Goal: Task Accomplishment & Management: Manage account settings

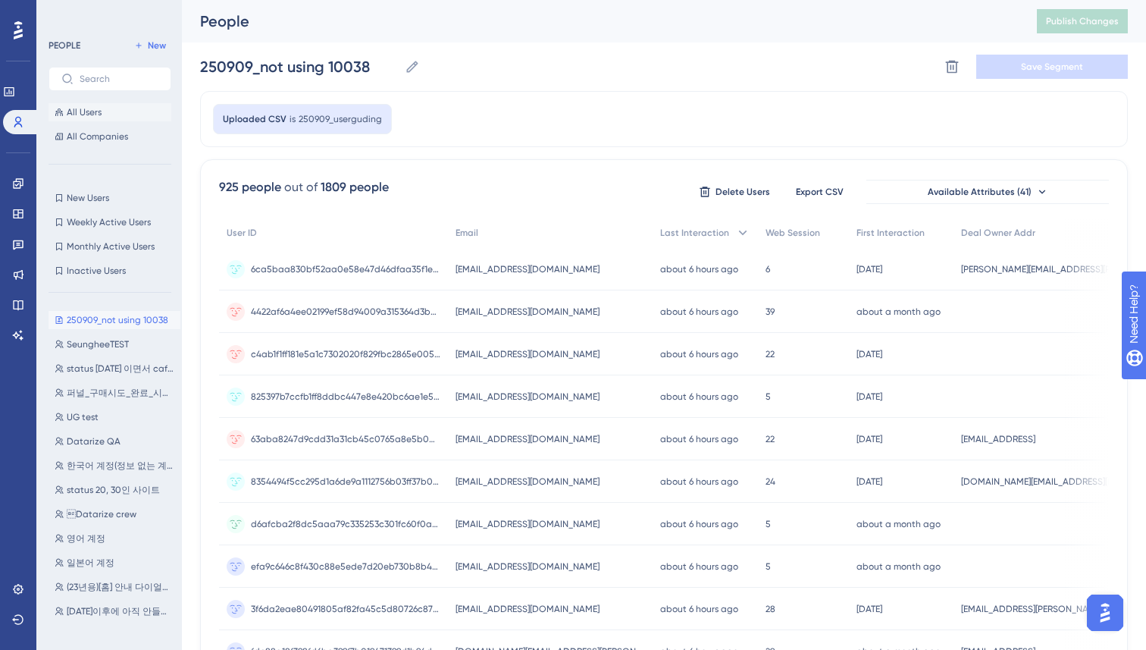
click at [81, 115] on span "All Users" at bounding box center [84, 112] width 35 height 12
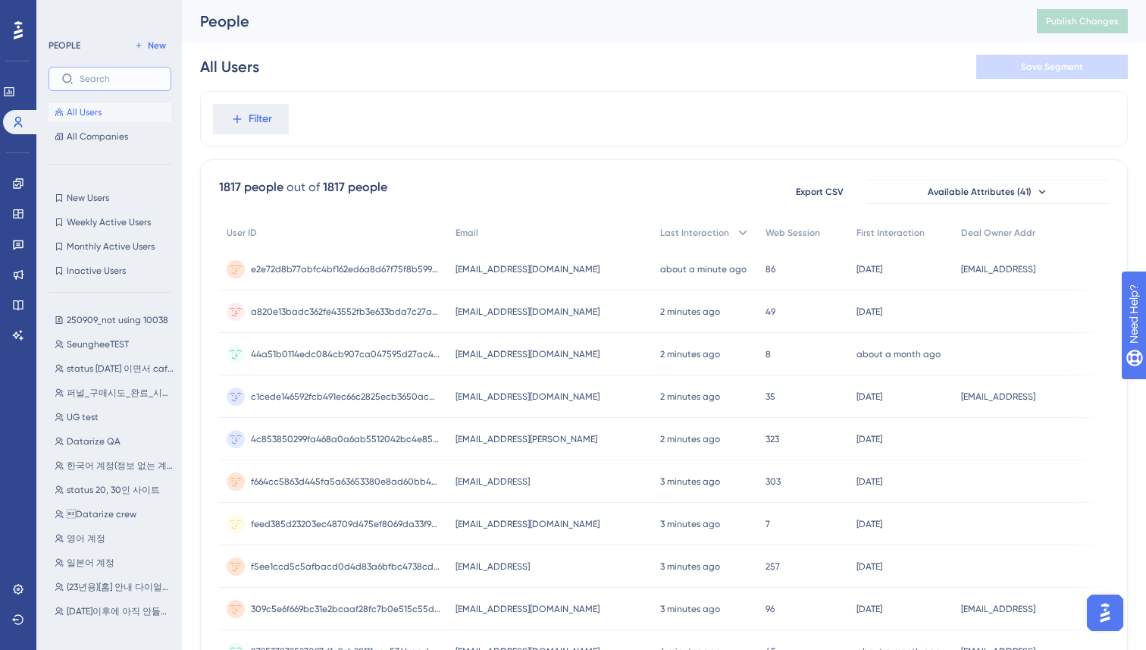
click at [114, 83] on input "text" at bounding box center [119, 79] width 79 height 11
click at [354, 101] on div "Filter" at bounding box center [664, 119] width 928 height 56
click at [229, 116] on button "Filter" at bounding box center [251, 119] width 76 height 30
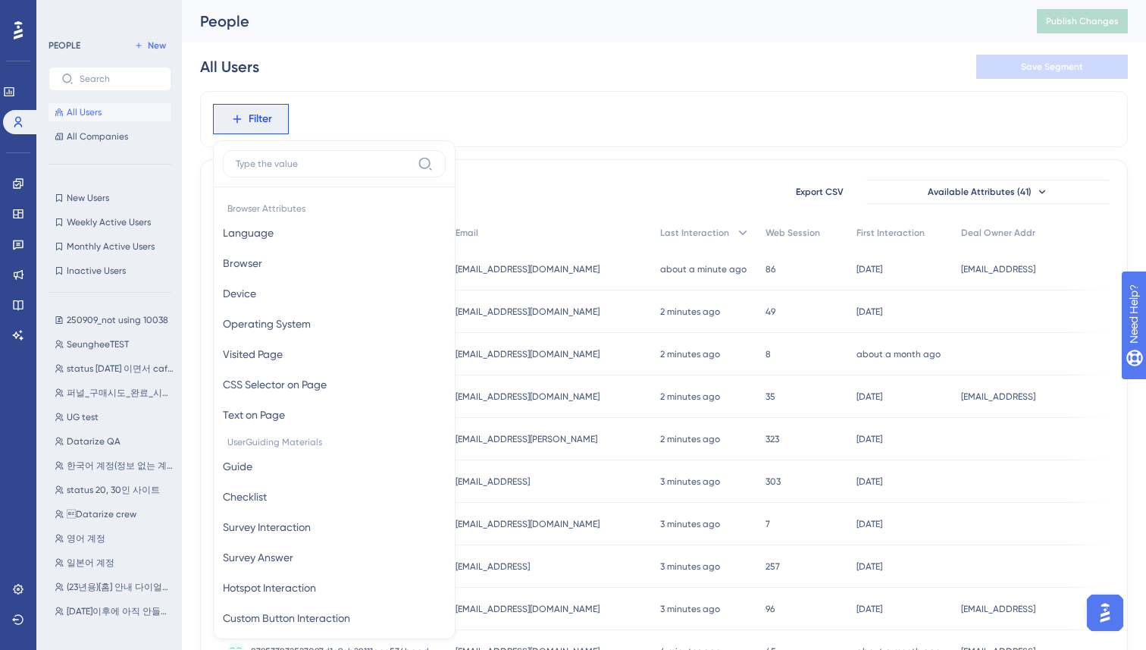
scroll to position [64, 0]
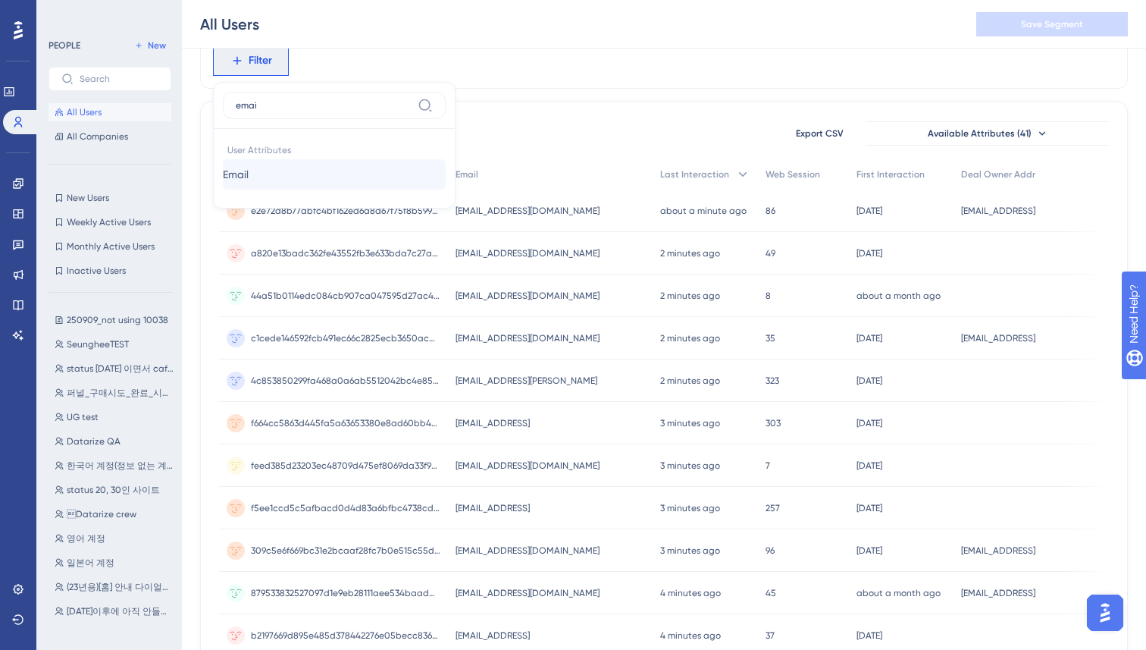
type input "emai"
click at [318, 168] on button "Email Email" at bounding box center [334, 174] width 223 height 30
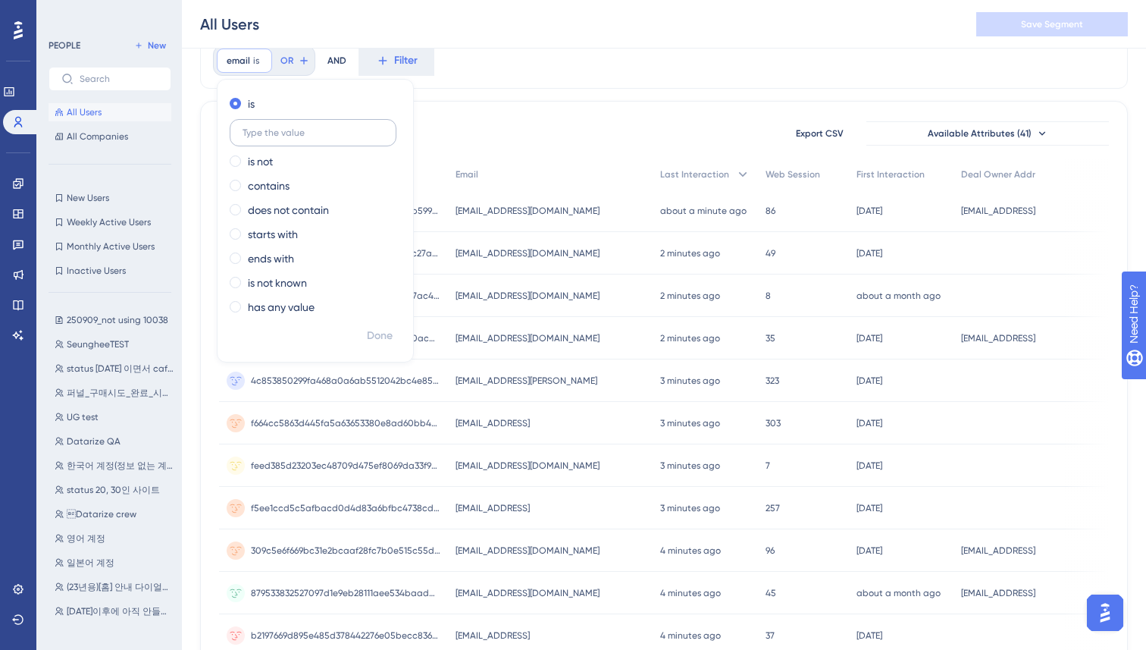
click at [306, 128] on input "text" at bounding box center [313, 132] width 141 height 11
click at [239, 186] on span at bounding box center [235, 185] width 11 height 11
click at [246, 182] on input "radio" at bounding box center [246, 182] width 0 height 0
click at [279, 183] on input "text" at bounding box center [313, 181] width 141 height 11
type input "sprx"
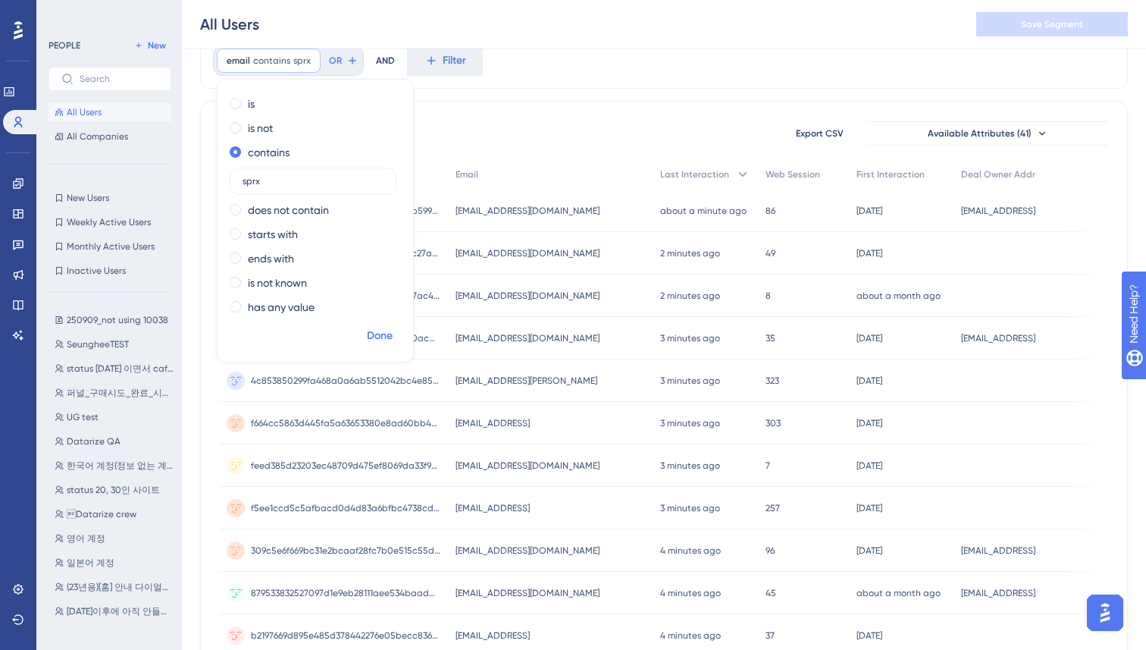
click at [383, 335] on span "Done" at bounding box center [380, 336] width 26 height 18
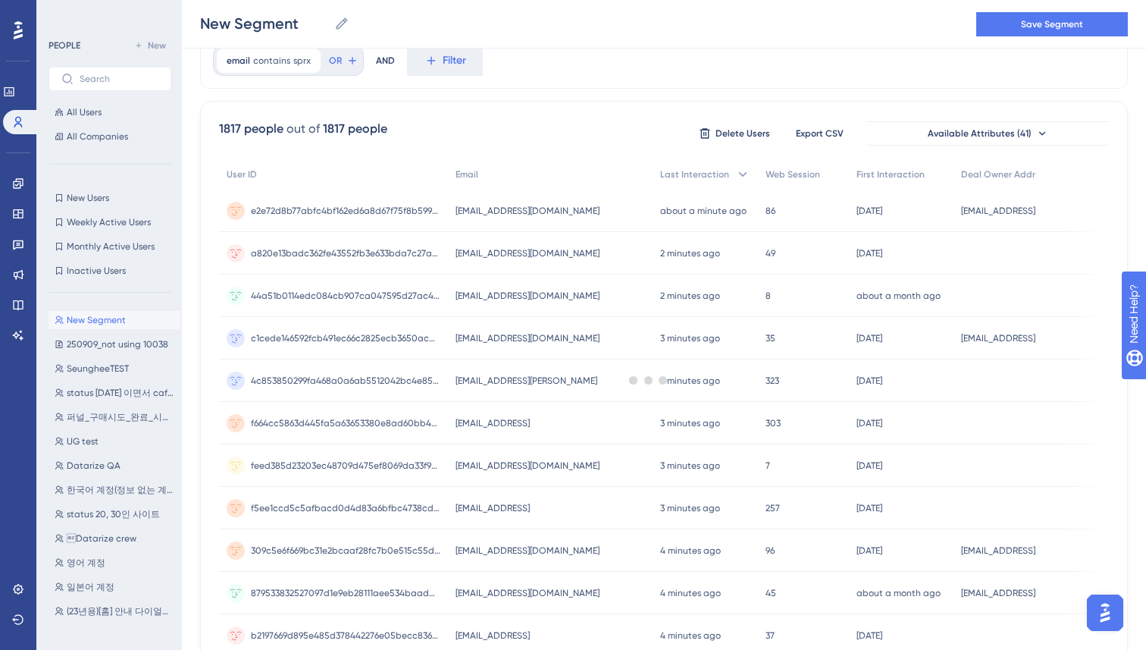
scroll to position [0, 0]
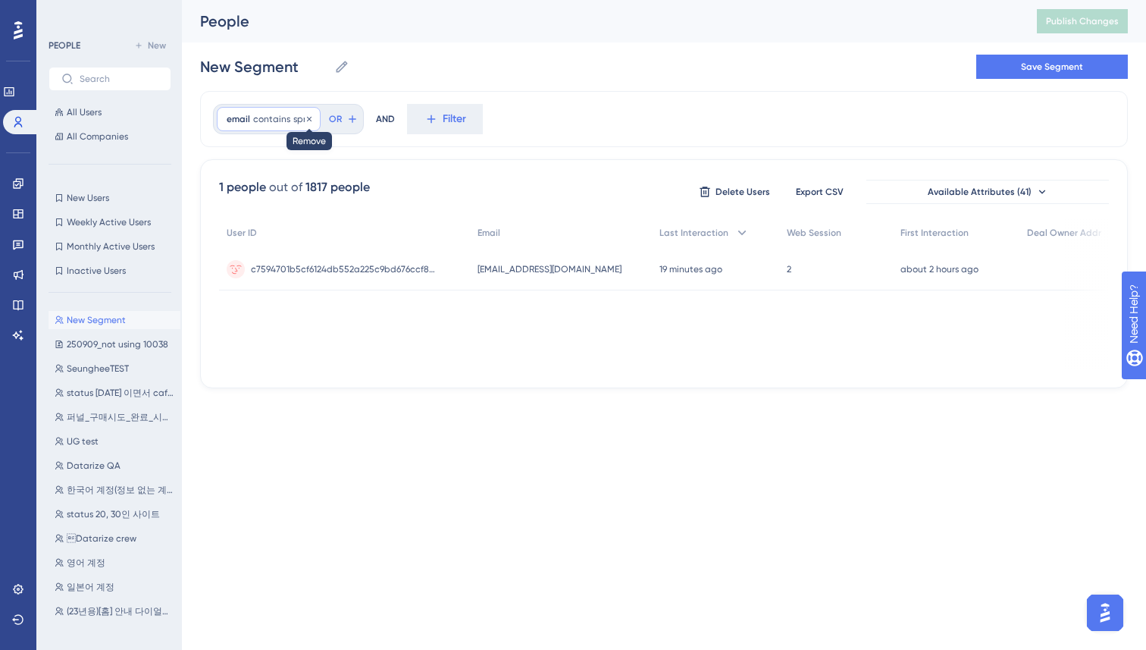
click at [305, 119] on icon at bounding box center [309, 118] width 9 height 9
